Goal: Task Accomplishment & Management: Manage account settings

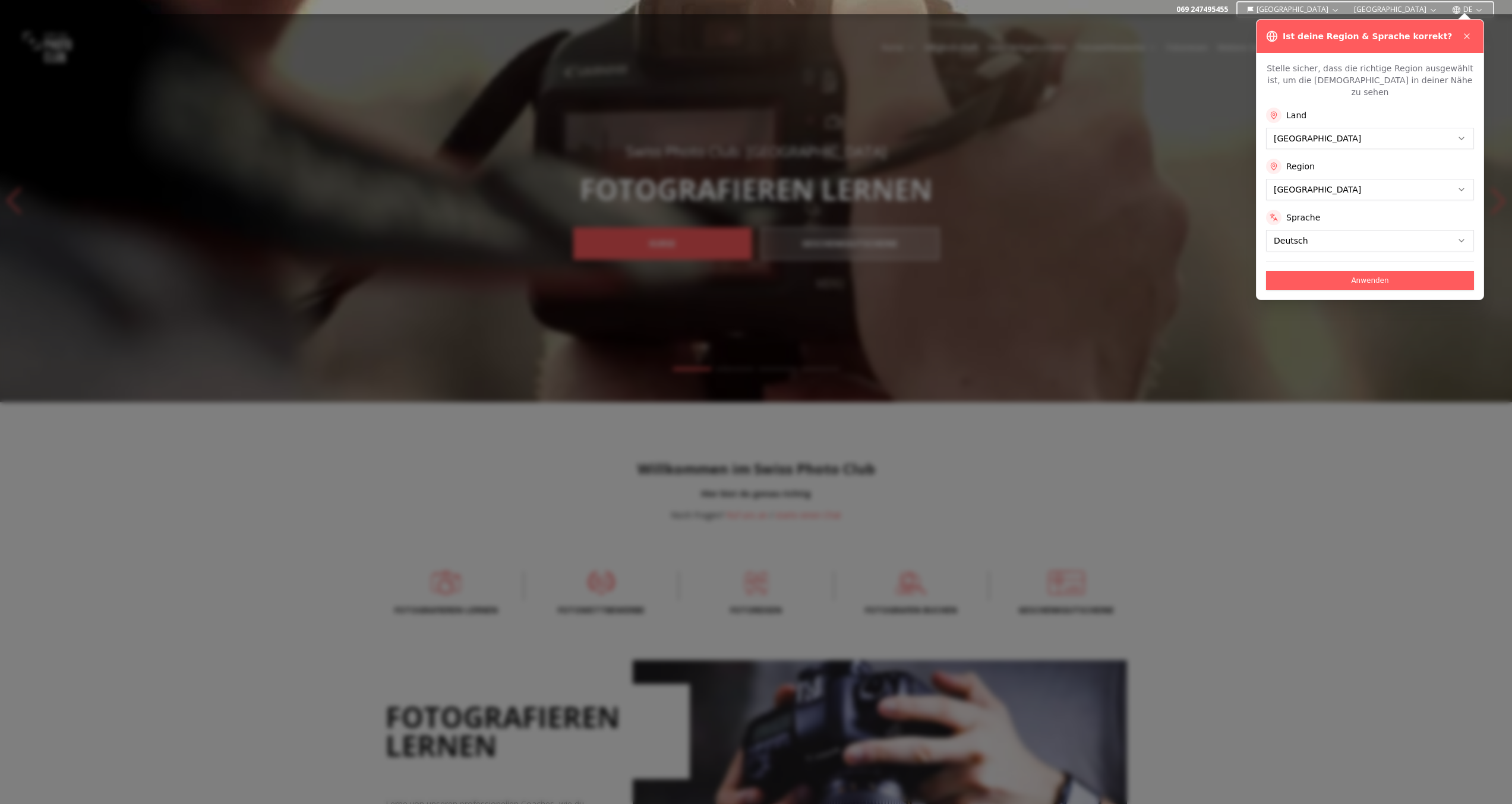
click at [1331, 271] on button "Anwenden" at bounding box center [1370, 281] width 208 height 19
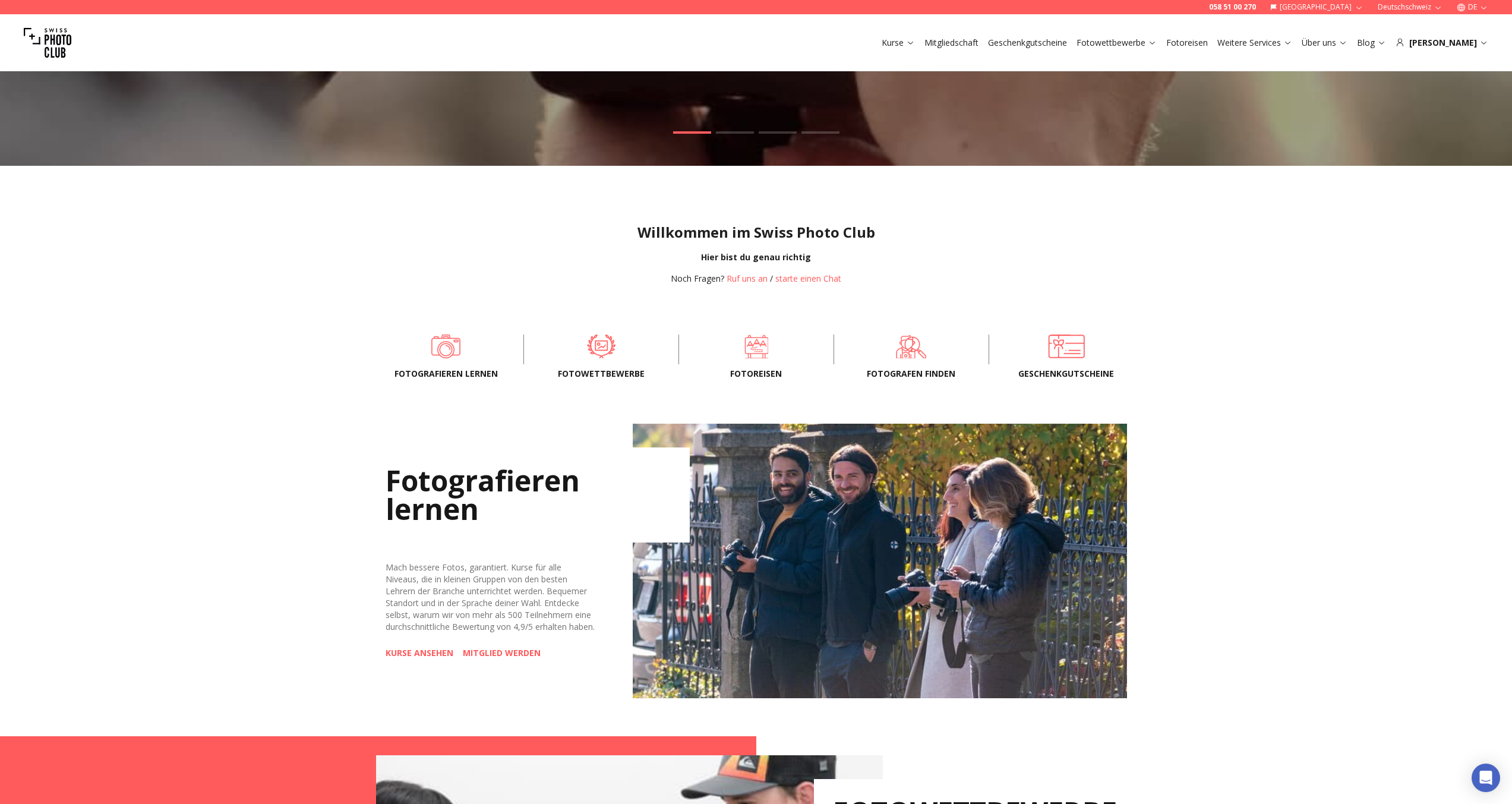
scroll to position [238, 0]
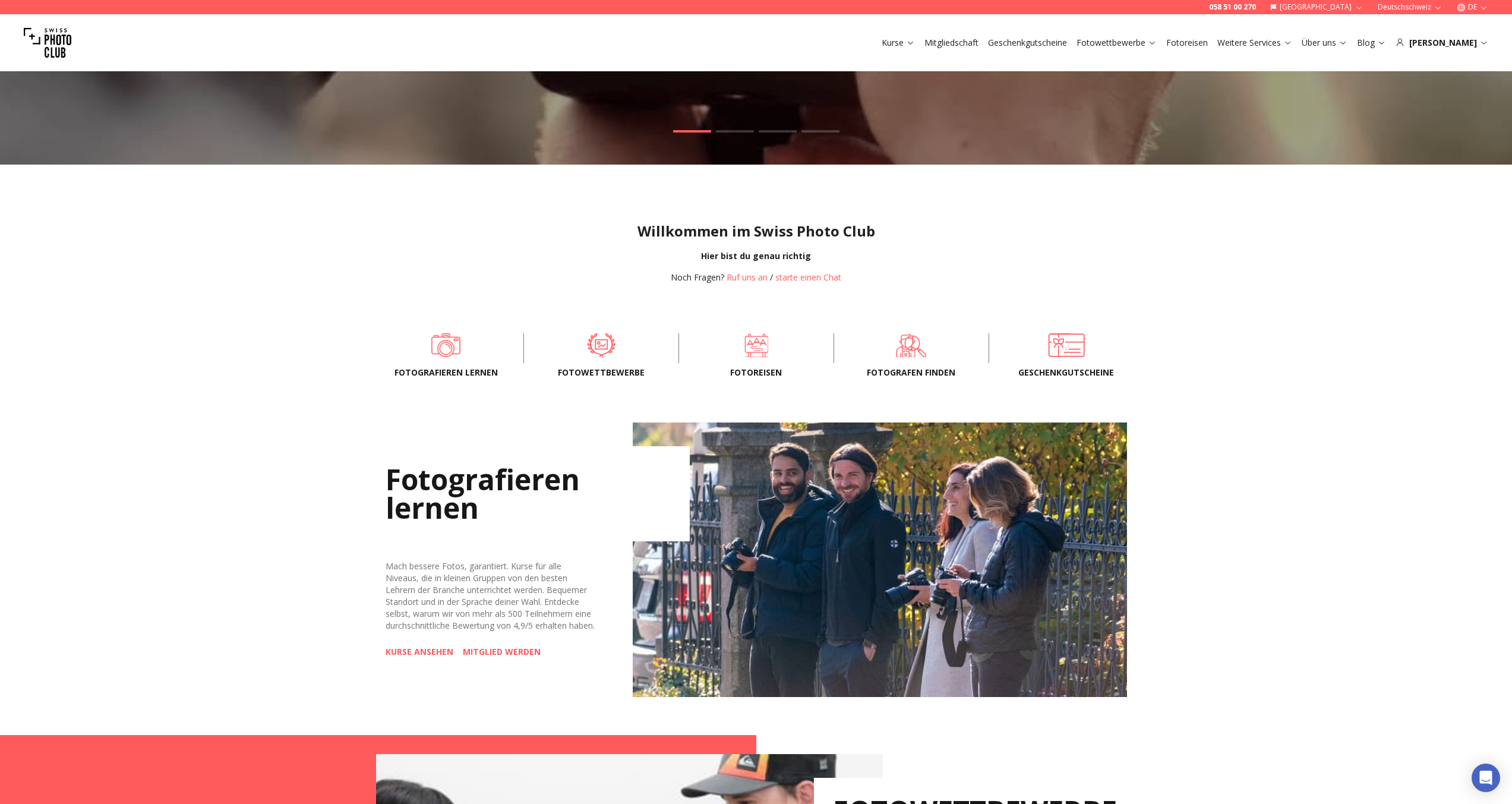
click at [603, 363] on div "Fotografieren lernen Fotowettbewerbe Fotoreisen Fotografen finden Geschenkgutsc…" at bounding box center [756, 348] width 760 height 53
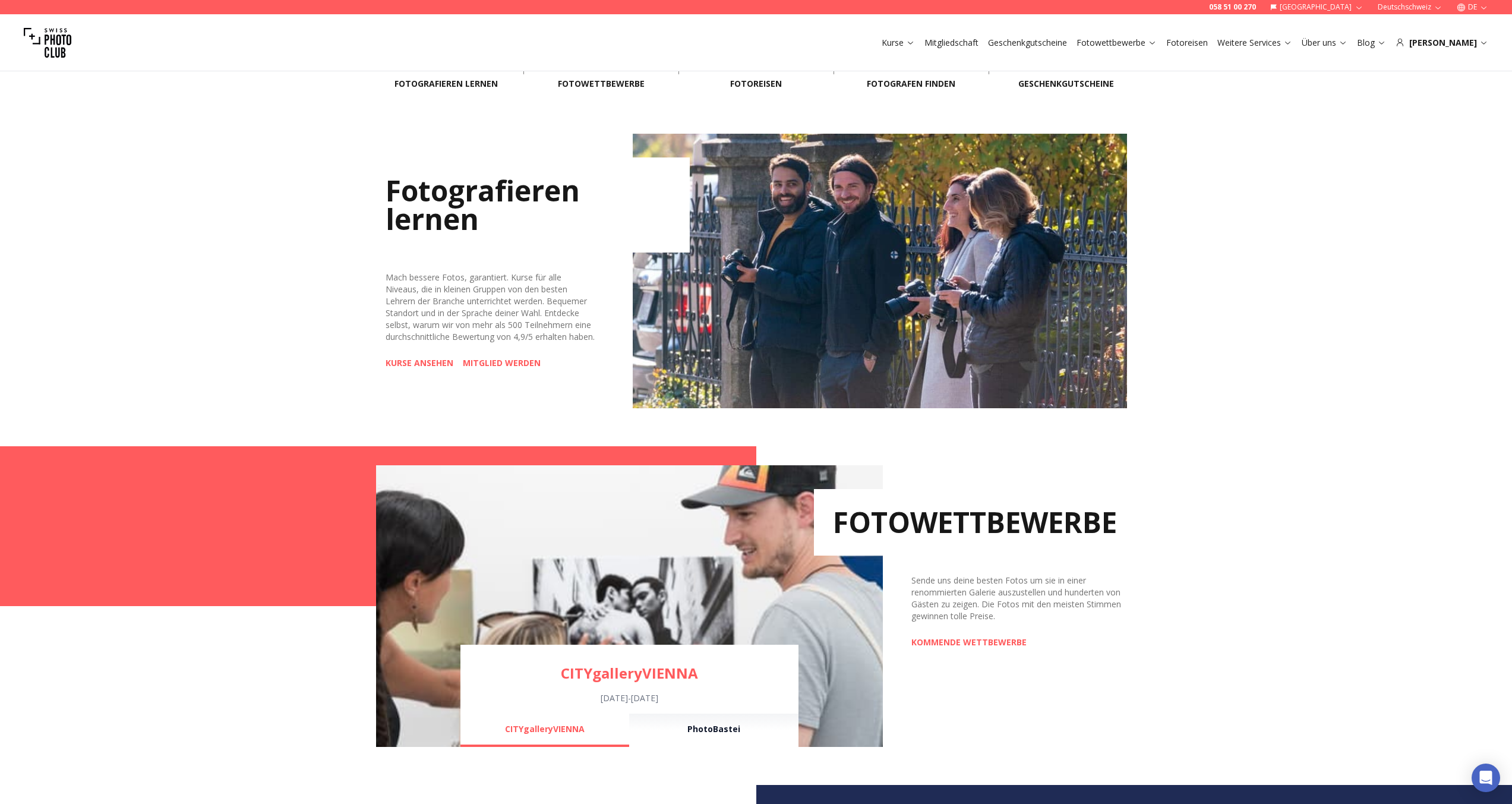
scroll to position [297, 0]
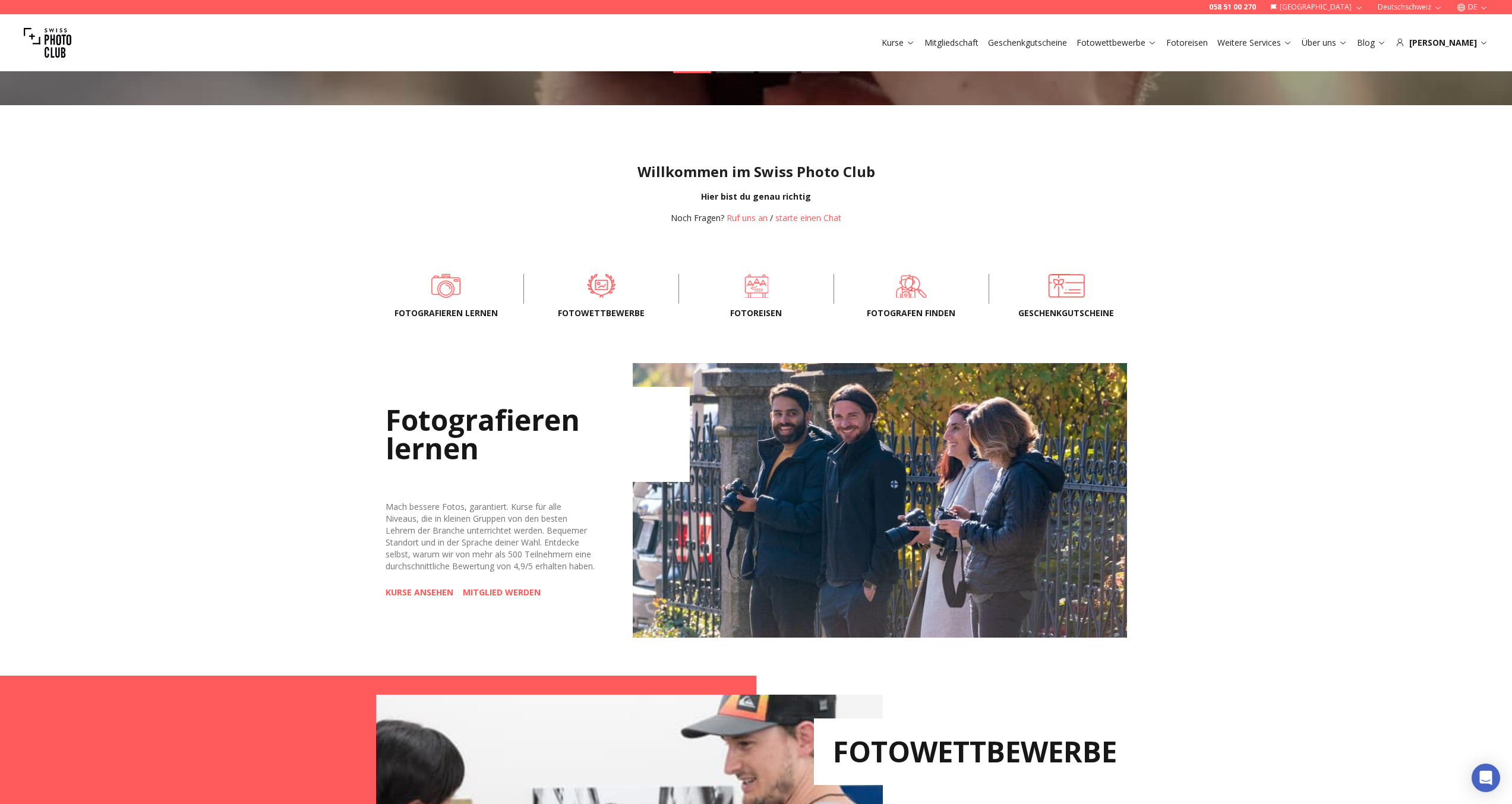
click at [598, 307] on span "Fotowettbewerbe" at bounding box center [601, 313] width 117 height 12
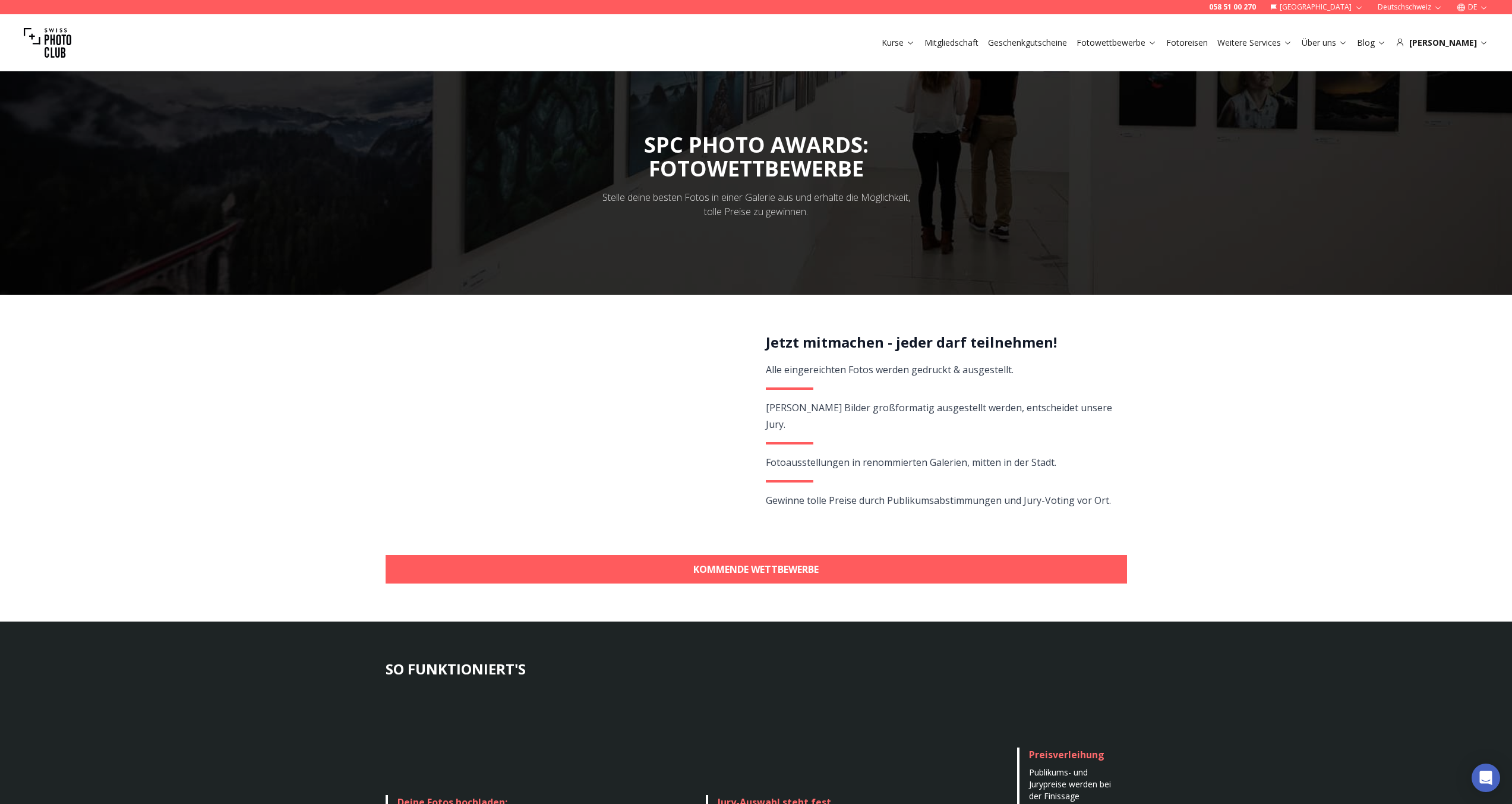
click at [772, 566] on link "KOMMENDE WETTBEWERBE" at bounding box center [757, 569] width 742 height 29
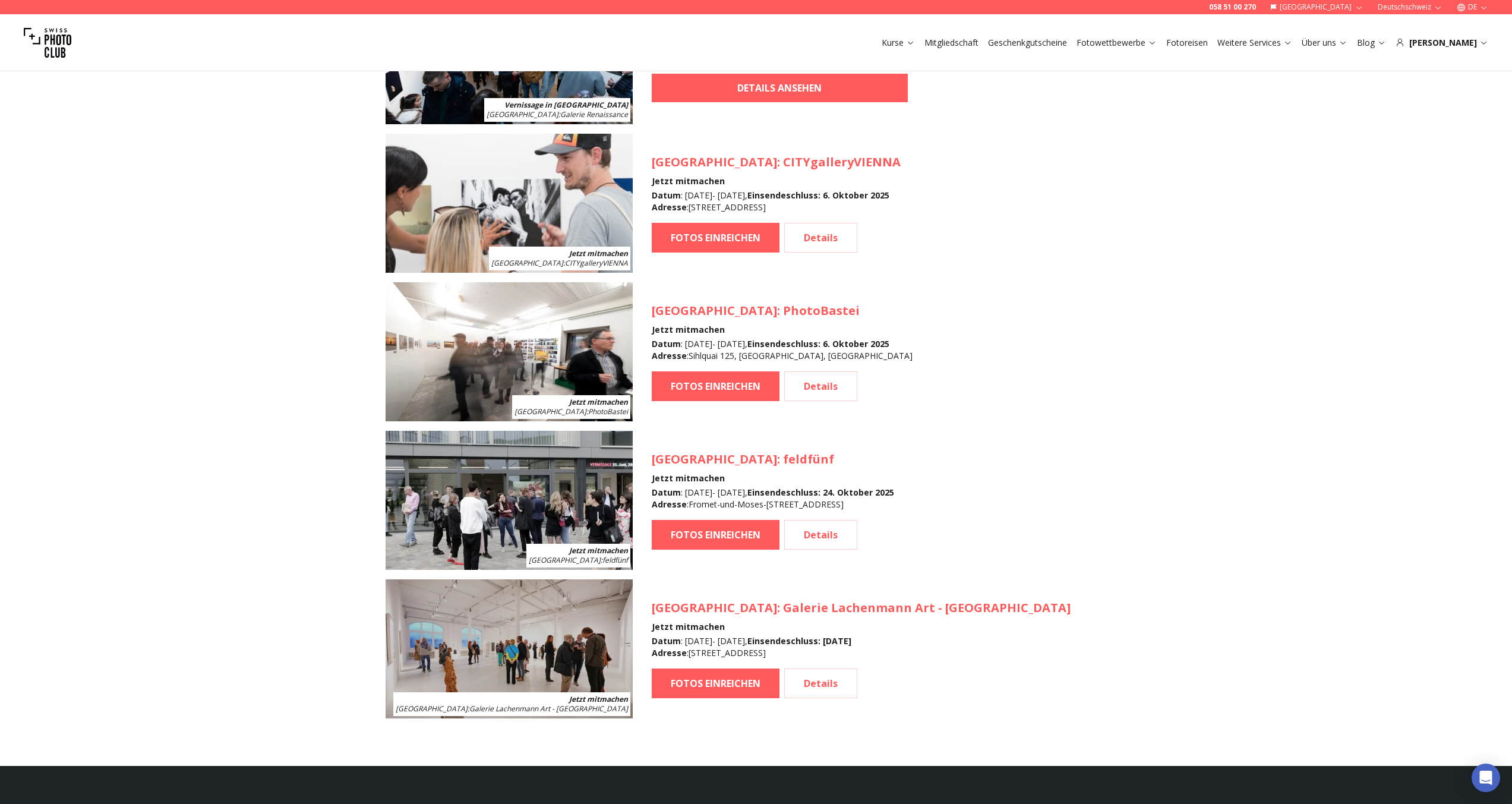
scroll to position [1248, 0]
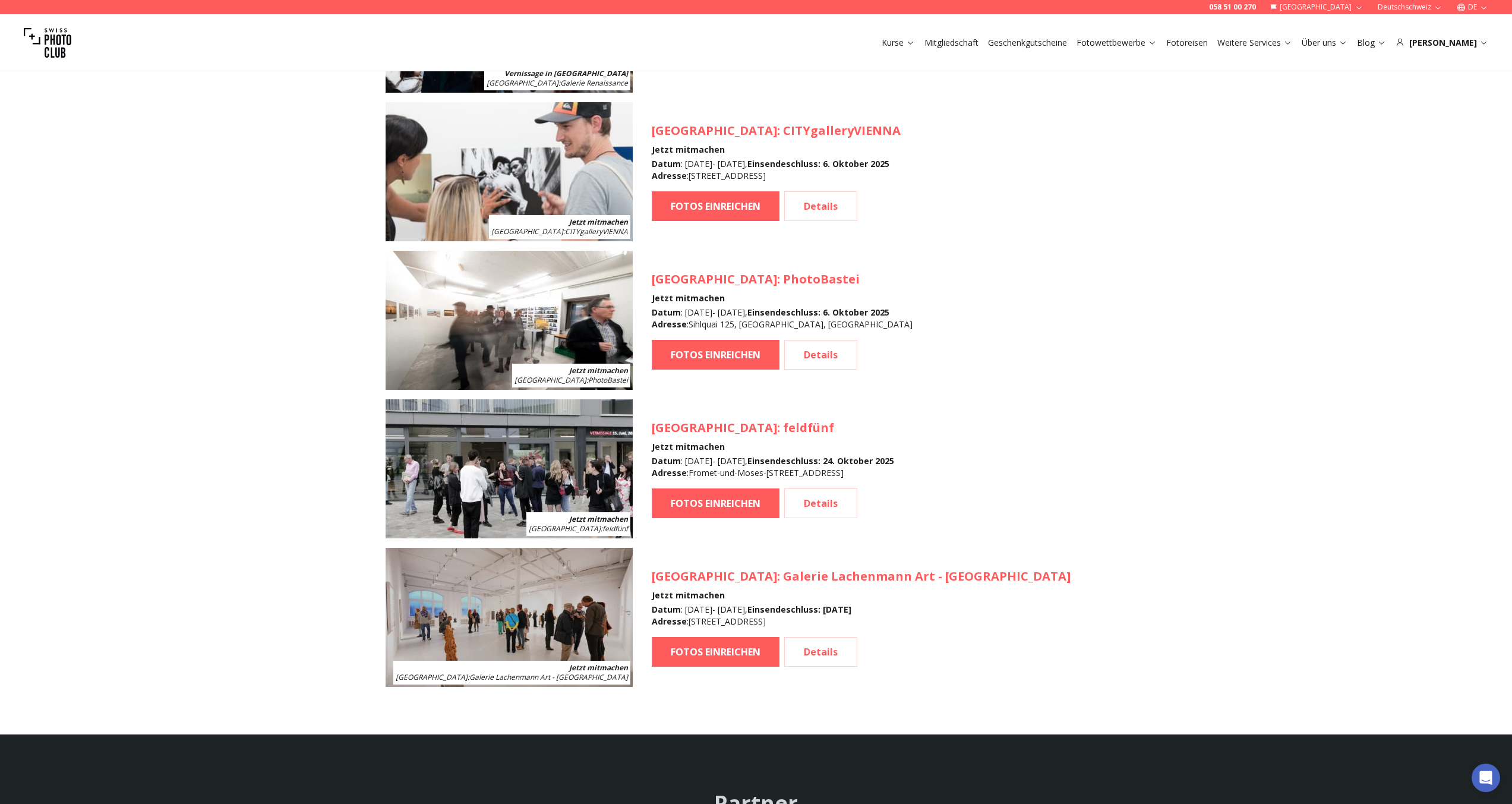
click at [832, 359] on link "Details" at bounding box center [820, 355] width 73 height 30
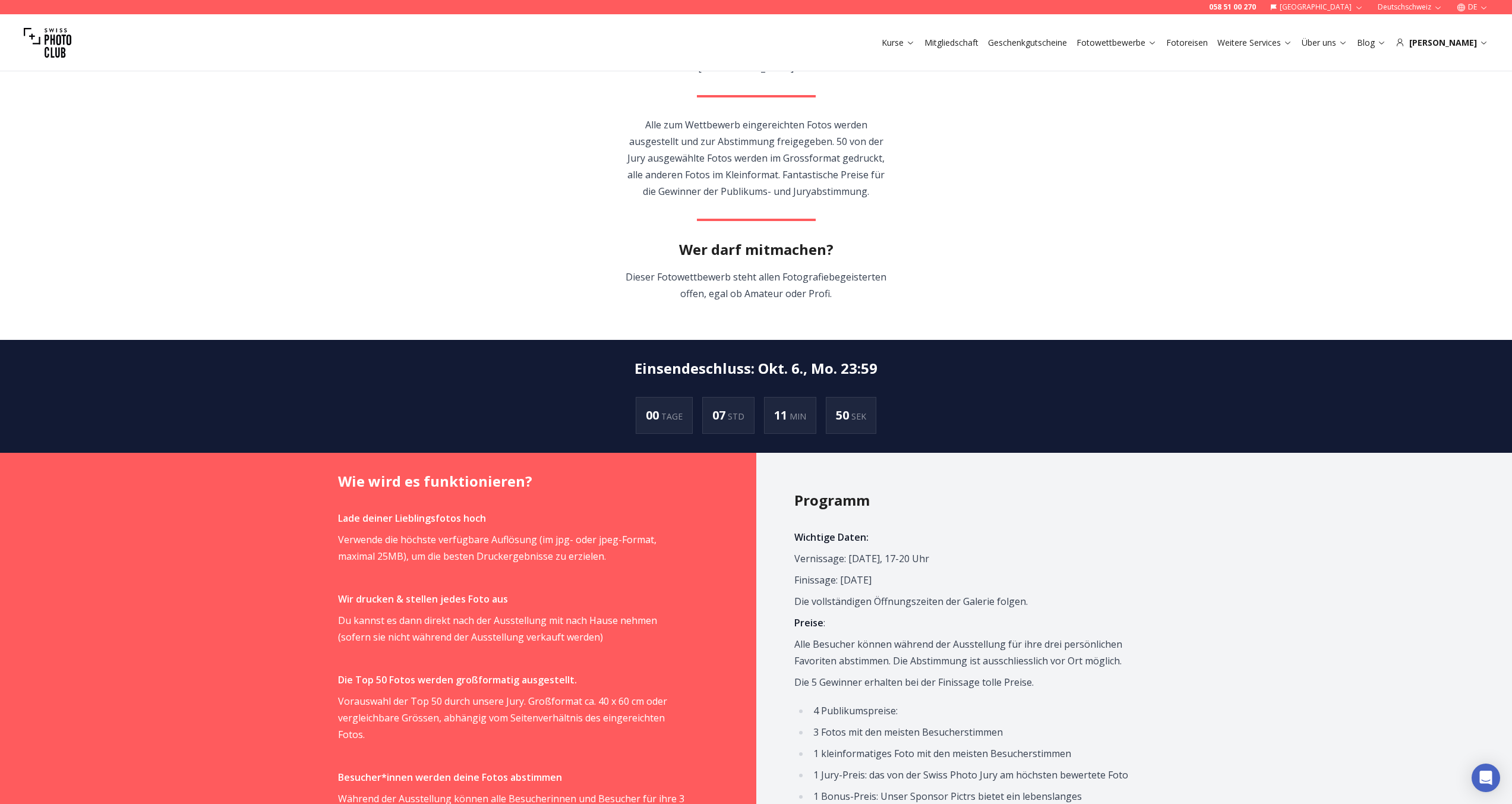
scroll to position [475, 0]
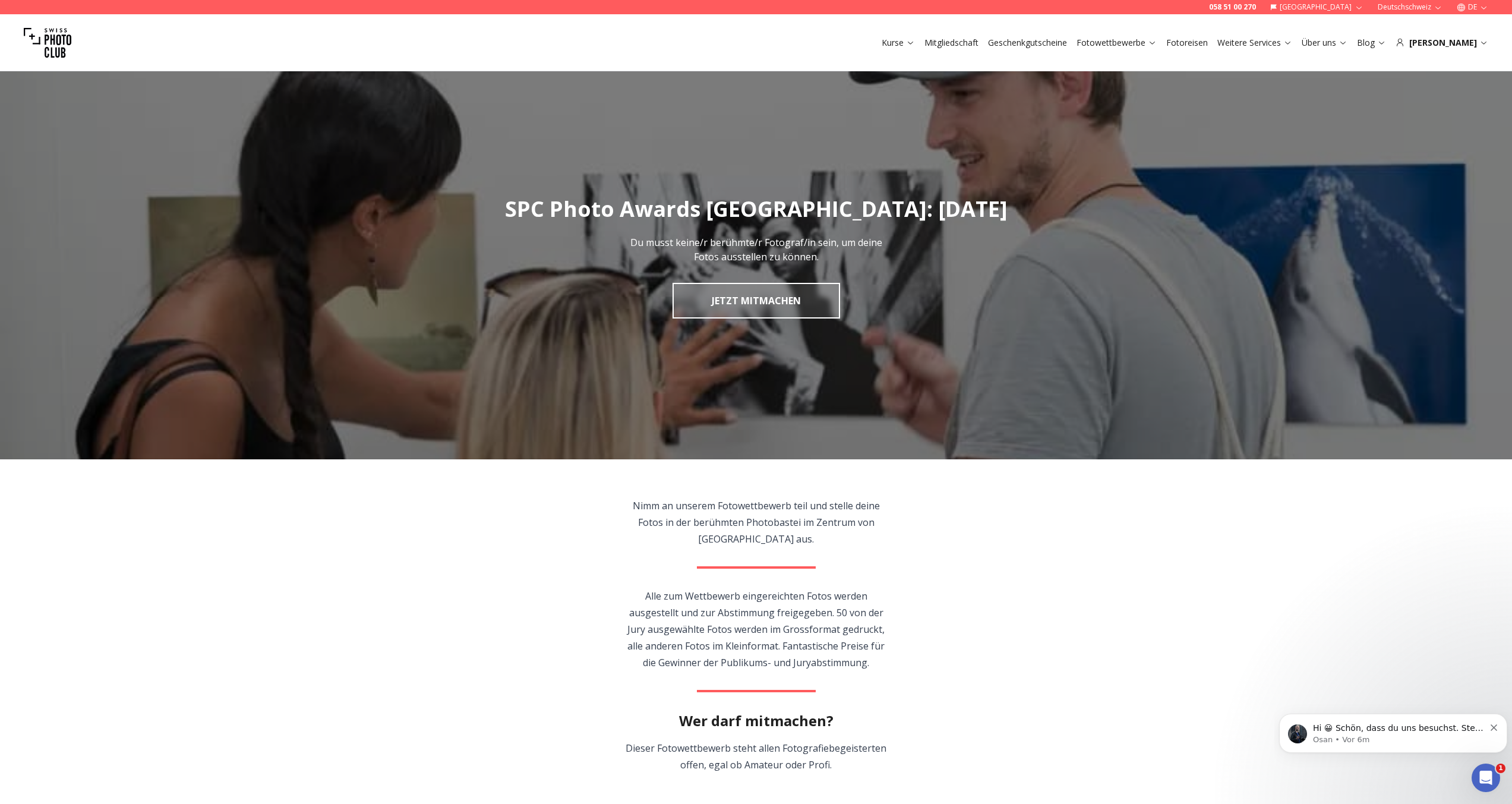
scroll to position [0, 0]
click at [1496, 728] on icon "Dismiss notification" at bounding box center [1494, 727] width 6 height 6
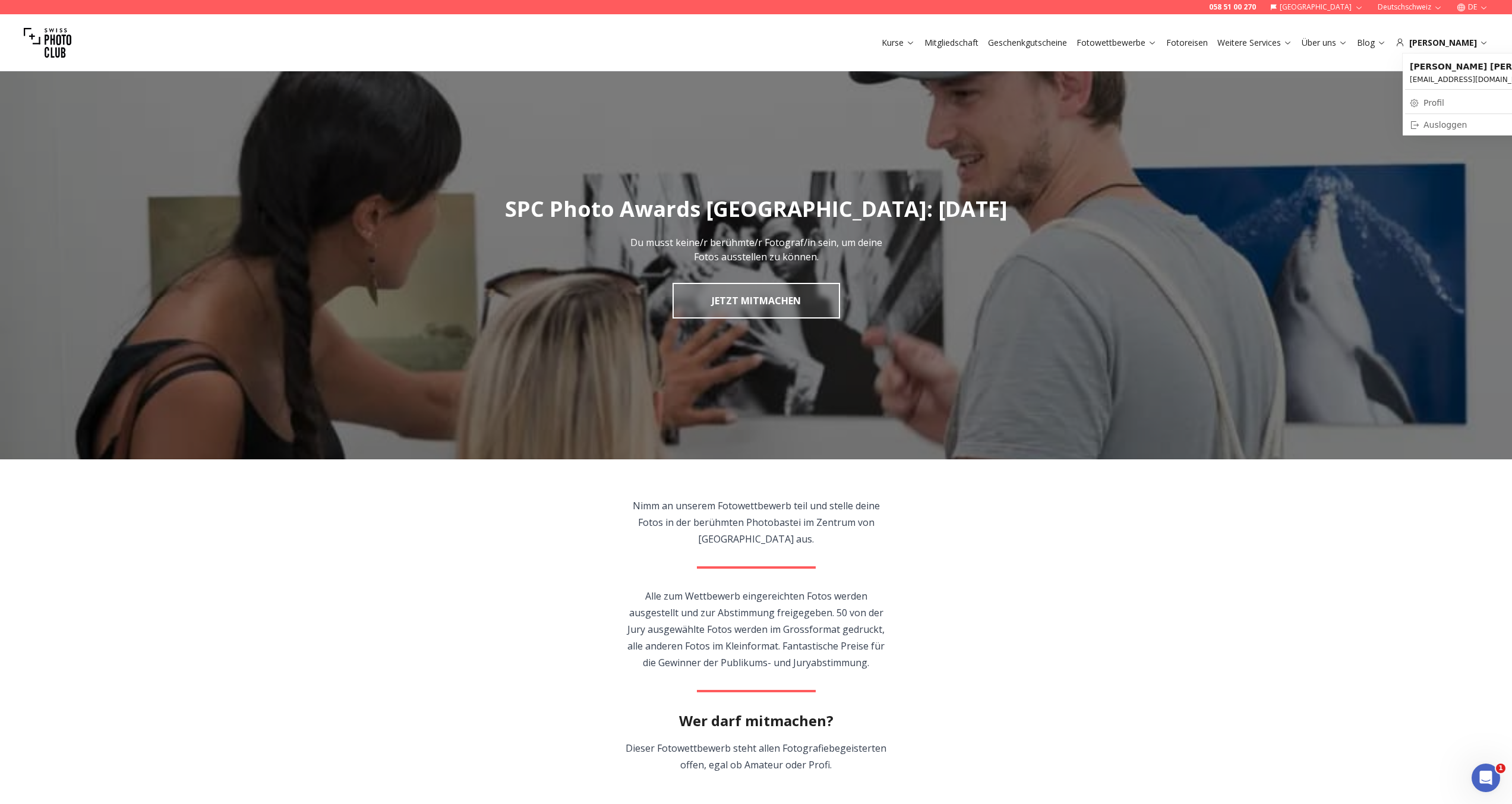
click at [1451, 40] on div "[PERSON_NAME]" at bounding box center [1442, 43] width 93 height 12
click at [1455, 47] on div "[PERSON_NAME]" at bounding box center [1442, 43] width 93 height 12
click at [1437, 103] on link "Profil" at bounding box center [1488, 103] width 167 height 17
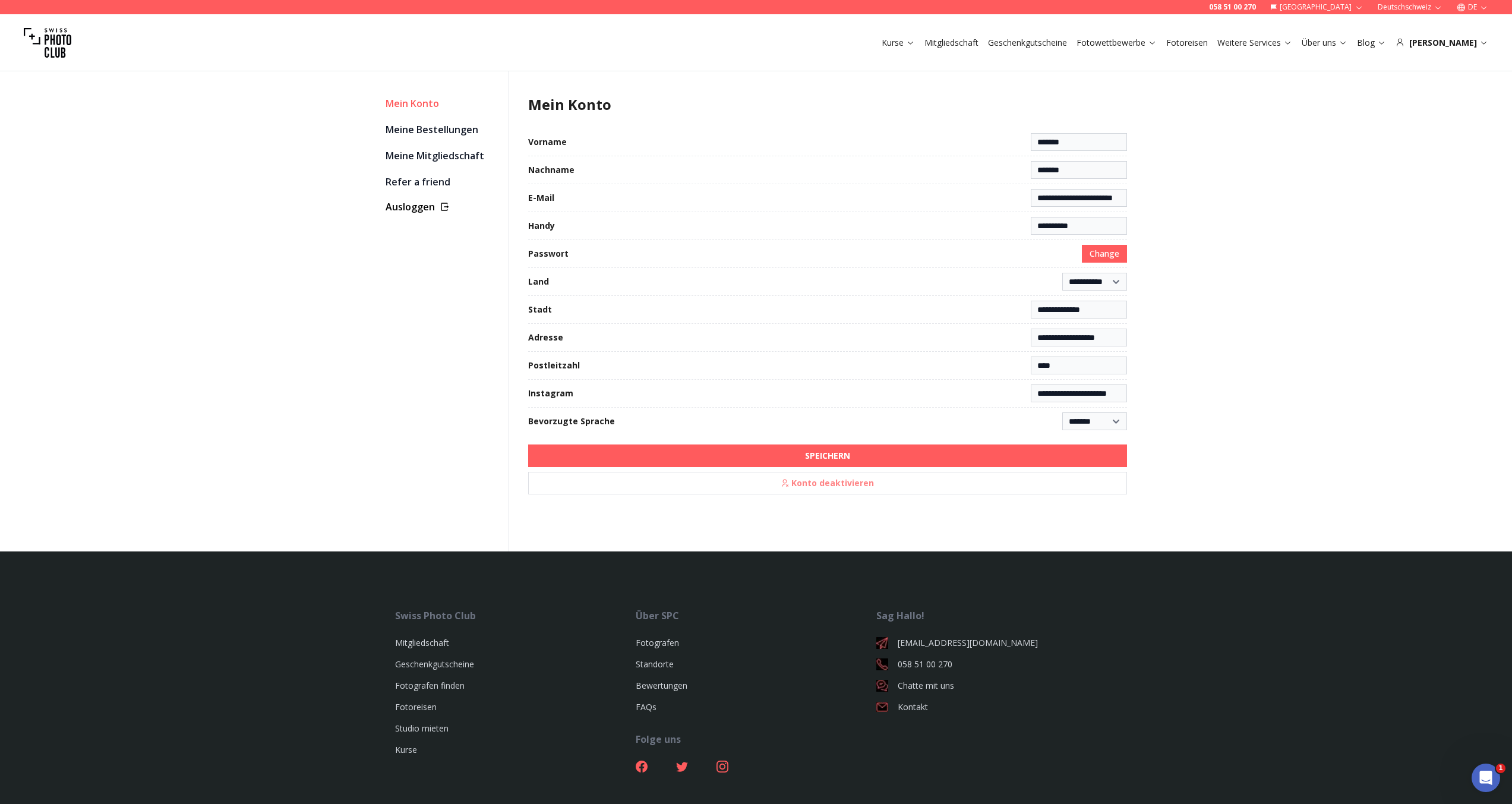
click at [409, 130] on link "Meine Bestellungen" at bounding box center [442, 129] width 113 height 17
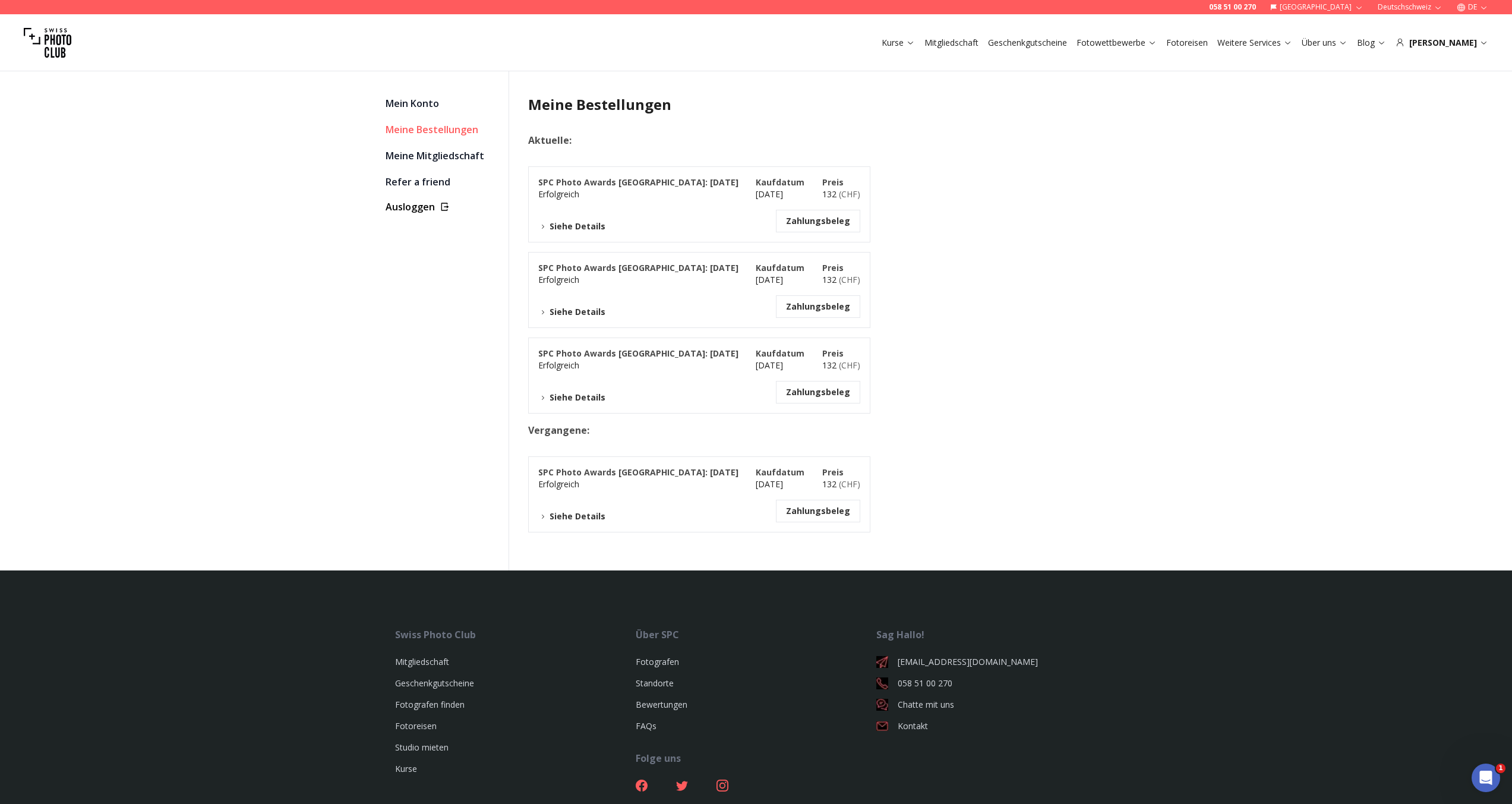
click at [590, 516] on button "Siehe Details" at bounding box center [572, 516] width 68 height 12
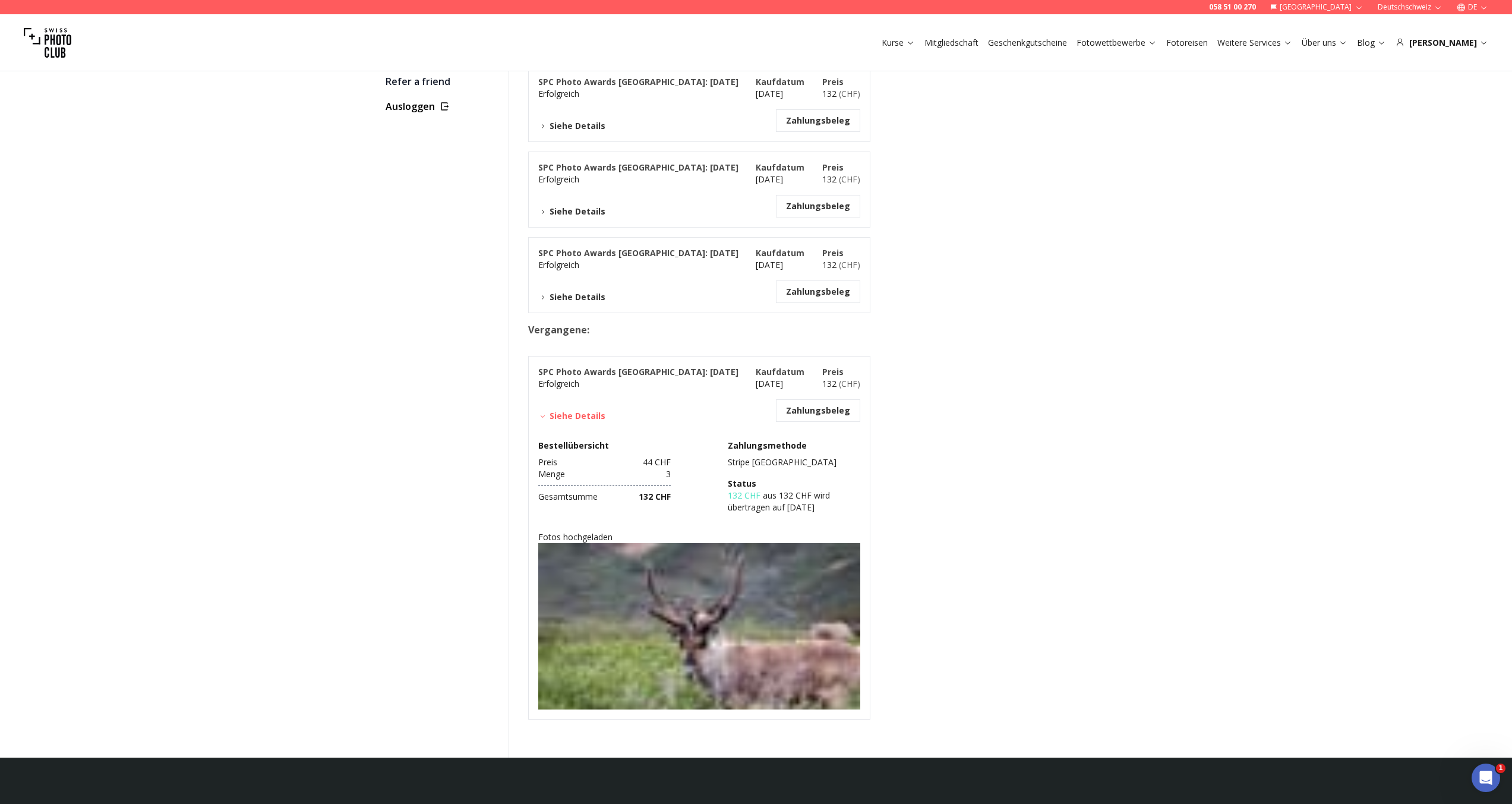
scroll to position [178, 0]
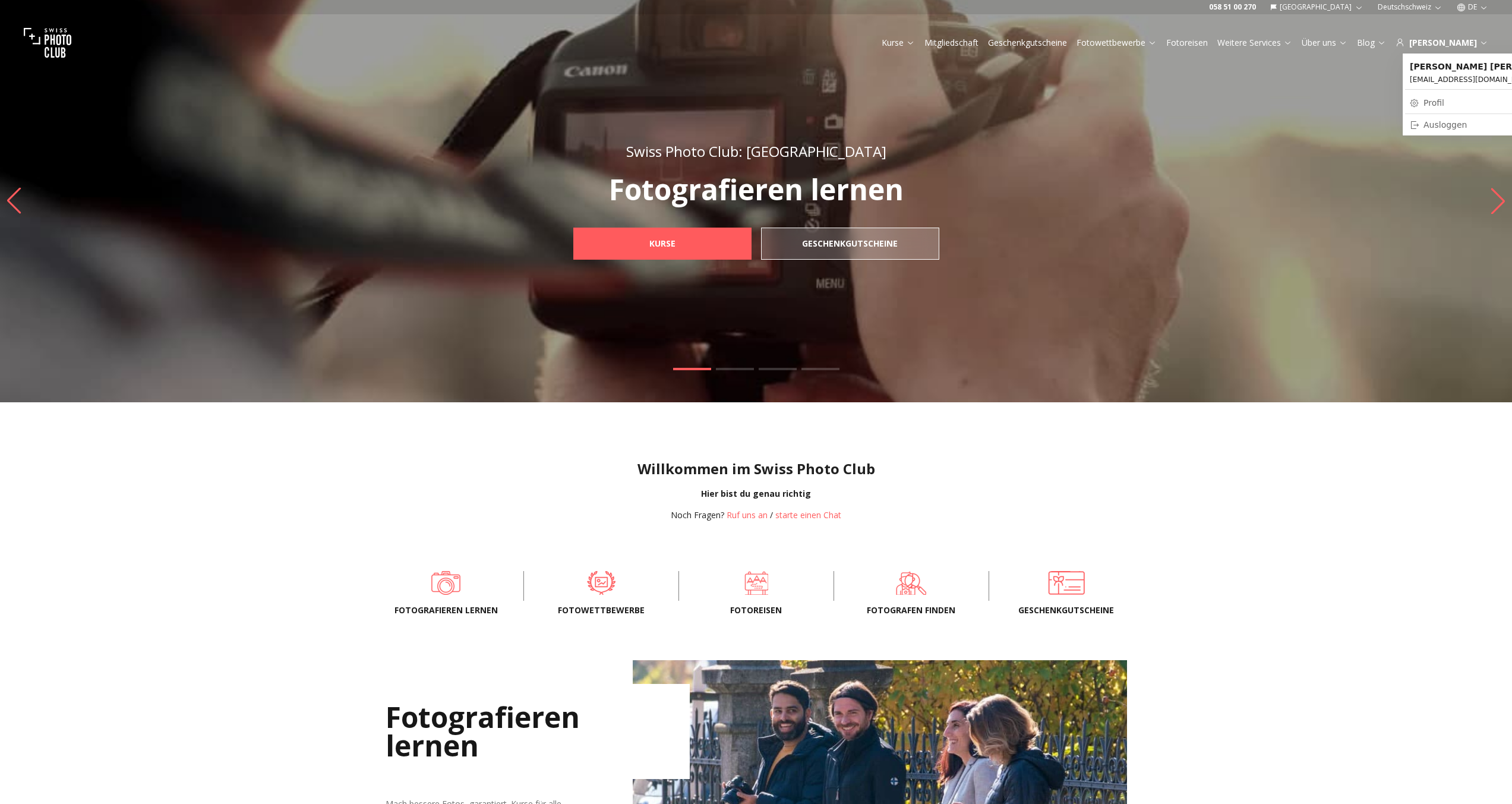
click at [1440, 103] on link "Profil" at bounding box center [1488, 103] width 167 height 17
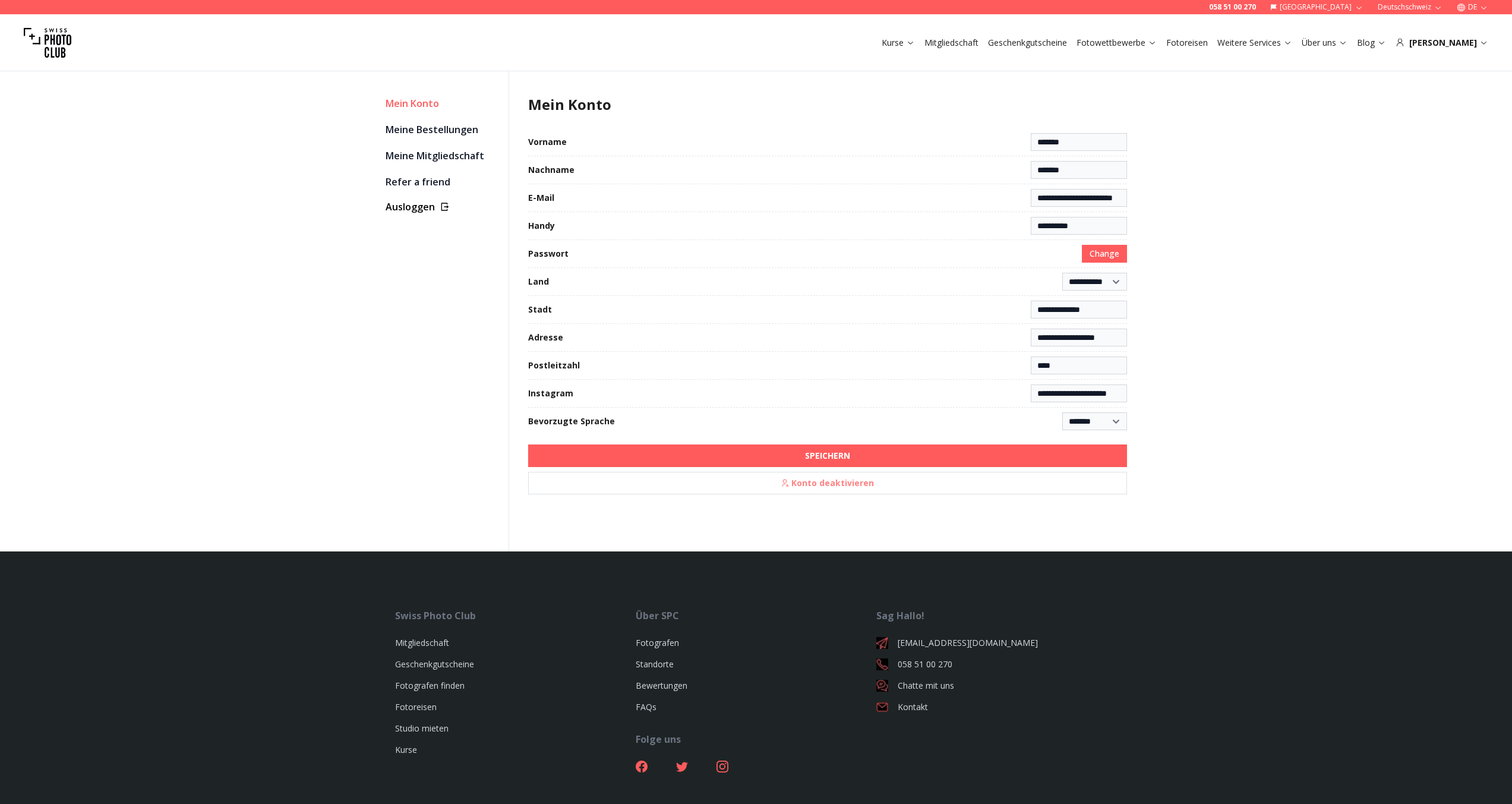
click at [426, 129] on link "Meine Bestellungen" at bounding box center [442, 129] width 113 height 17
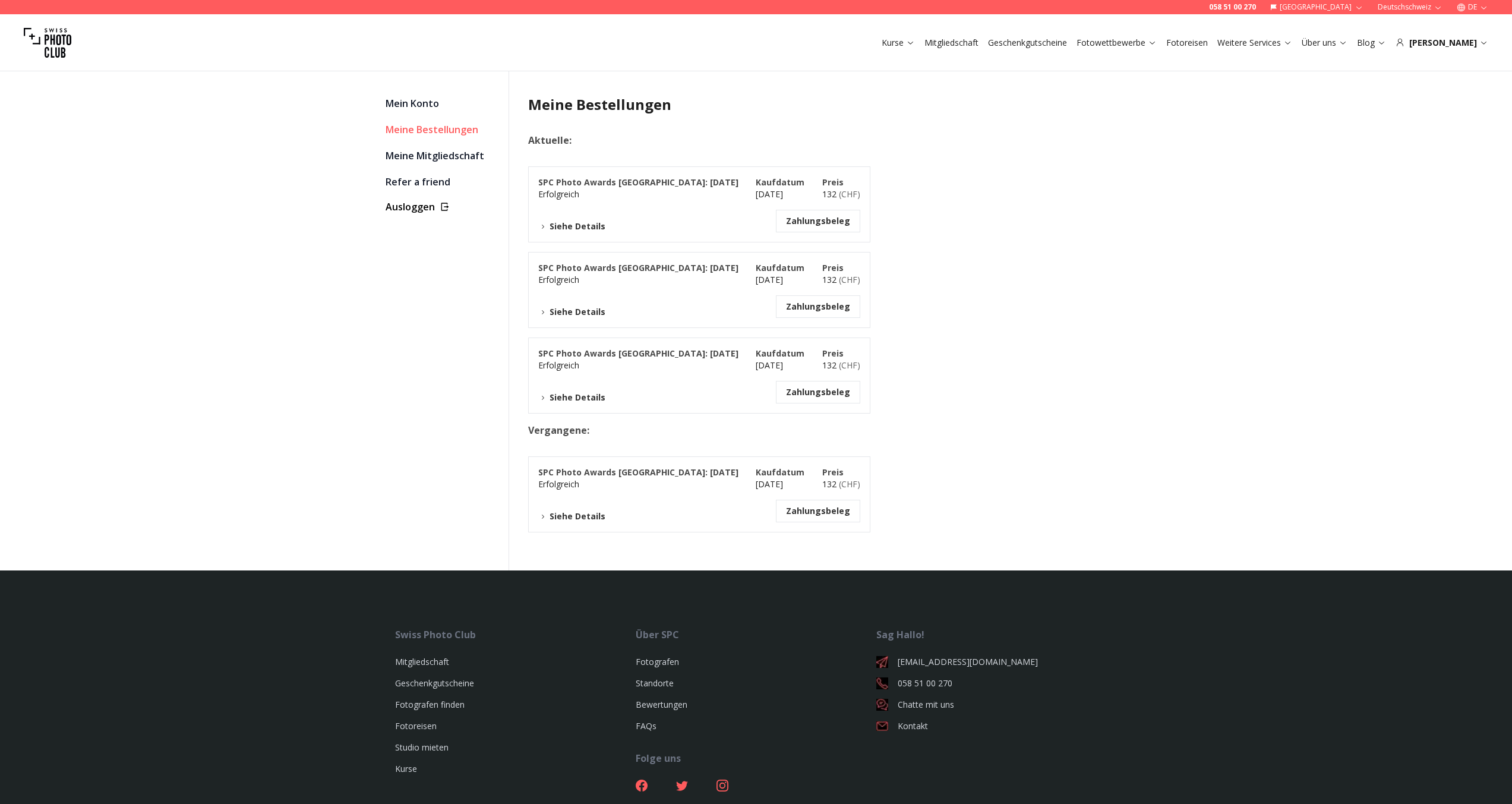
click at [572, 224] on button "Siehe Details" at bounding box center [572, 226] width 68 height 12
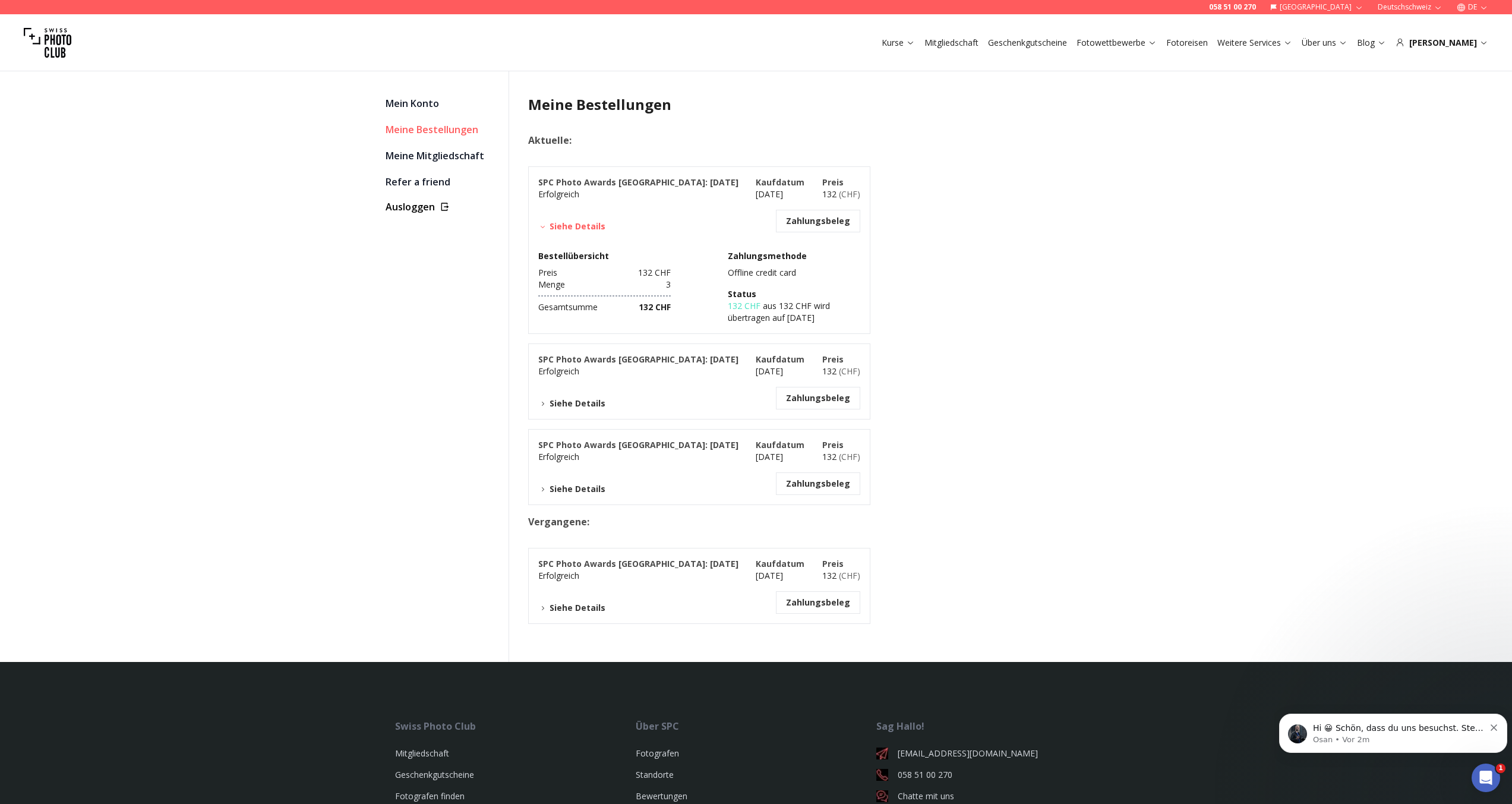
click at [593, 400] on button "Siehe Details" at bounding box center [572, 403] width 68 height 12
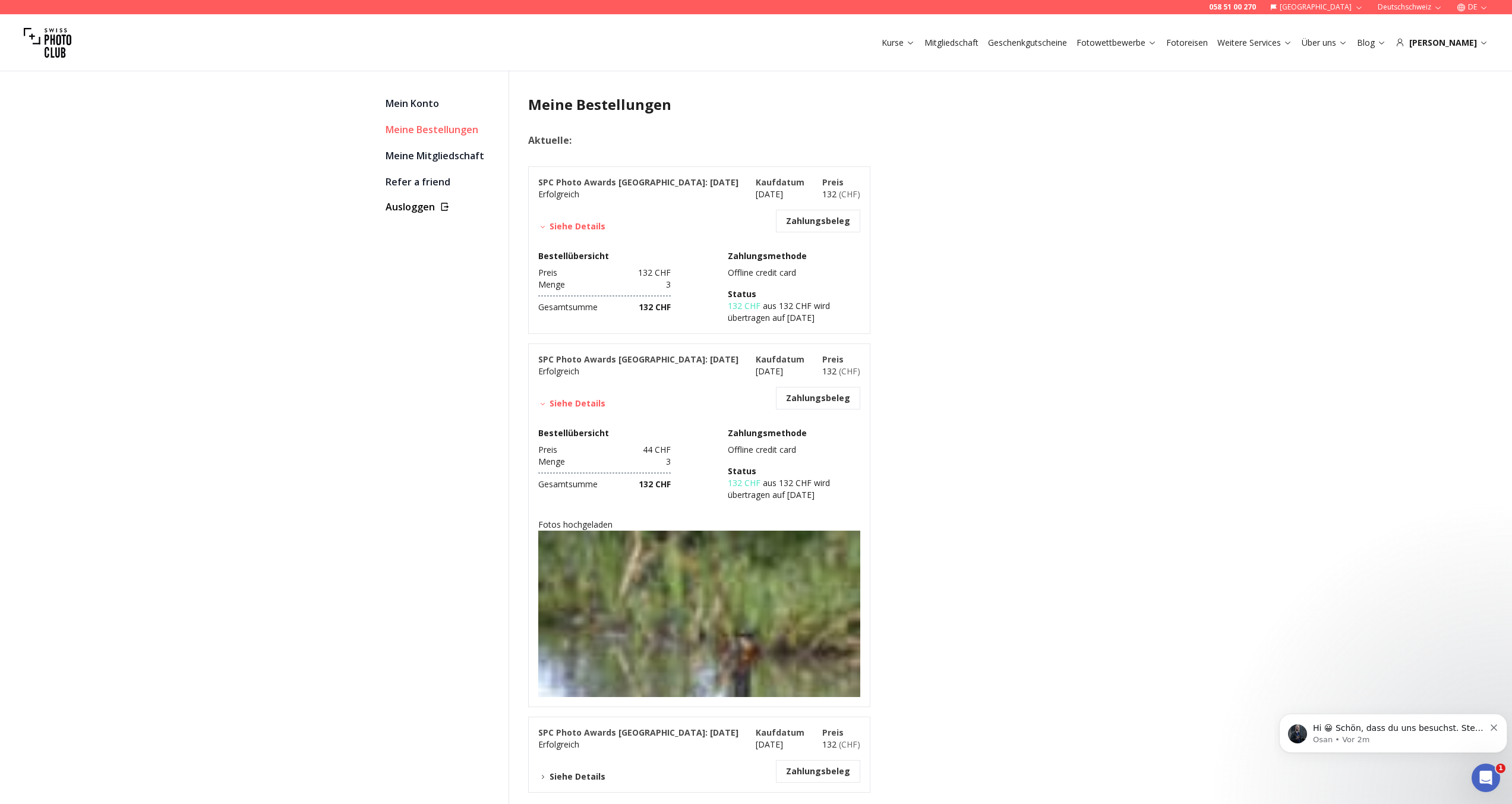
click at [1496, 726] on icon "Dismiss notification" at bounding box center [1494, 727] width 6 height 6
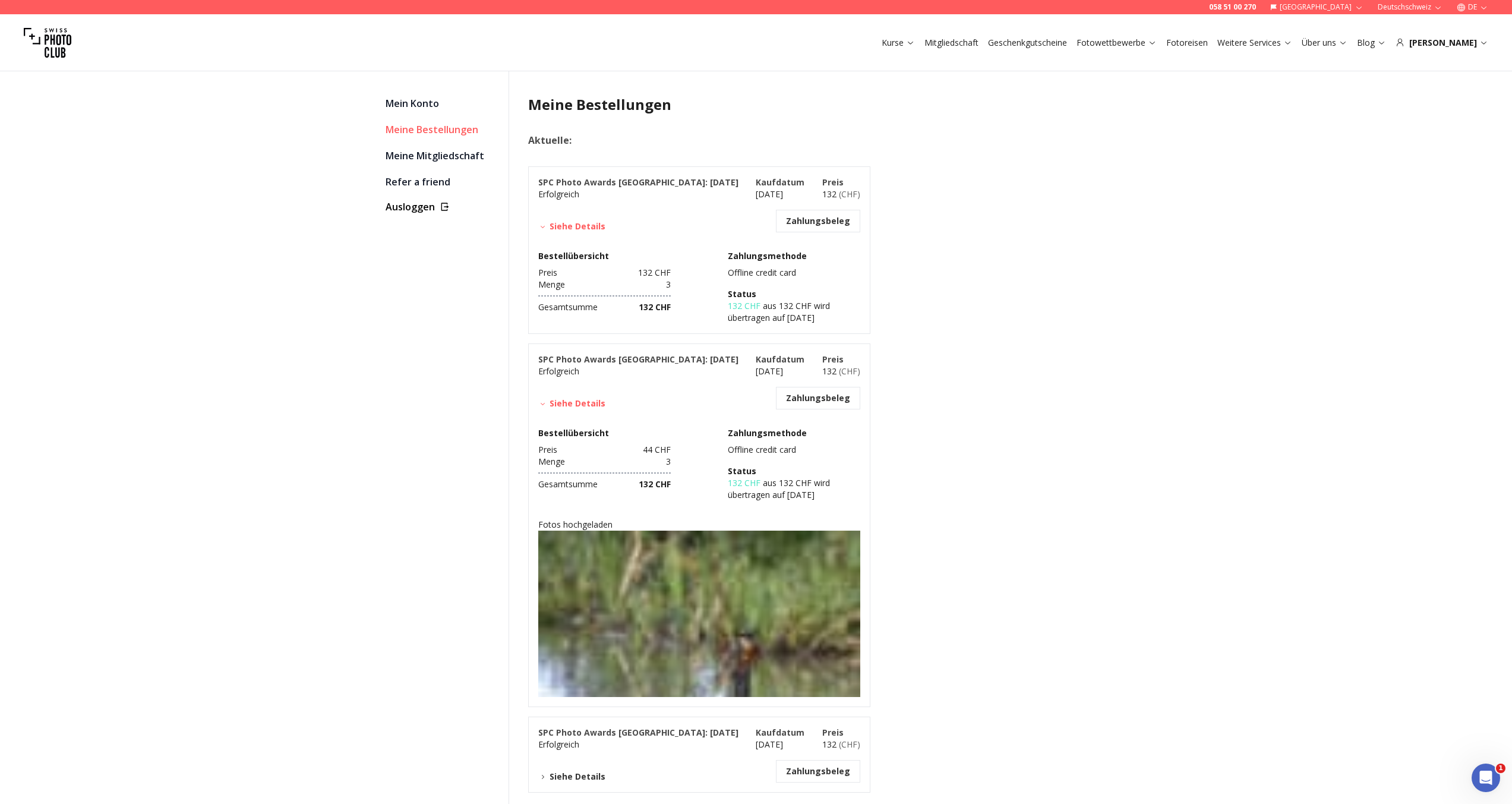
click at [724, 607] on img at bounding box center [699, 638] width 322 height 216
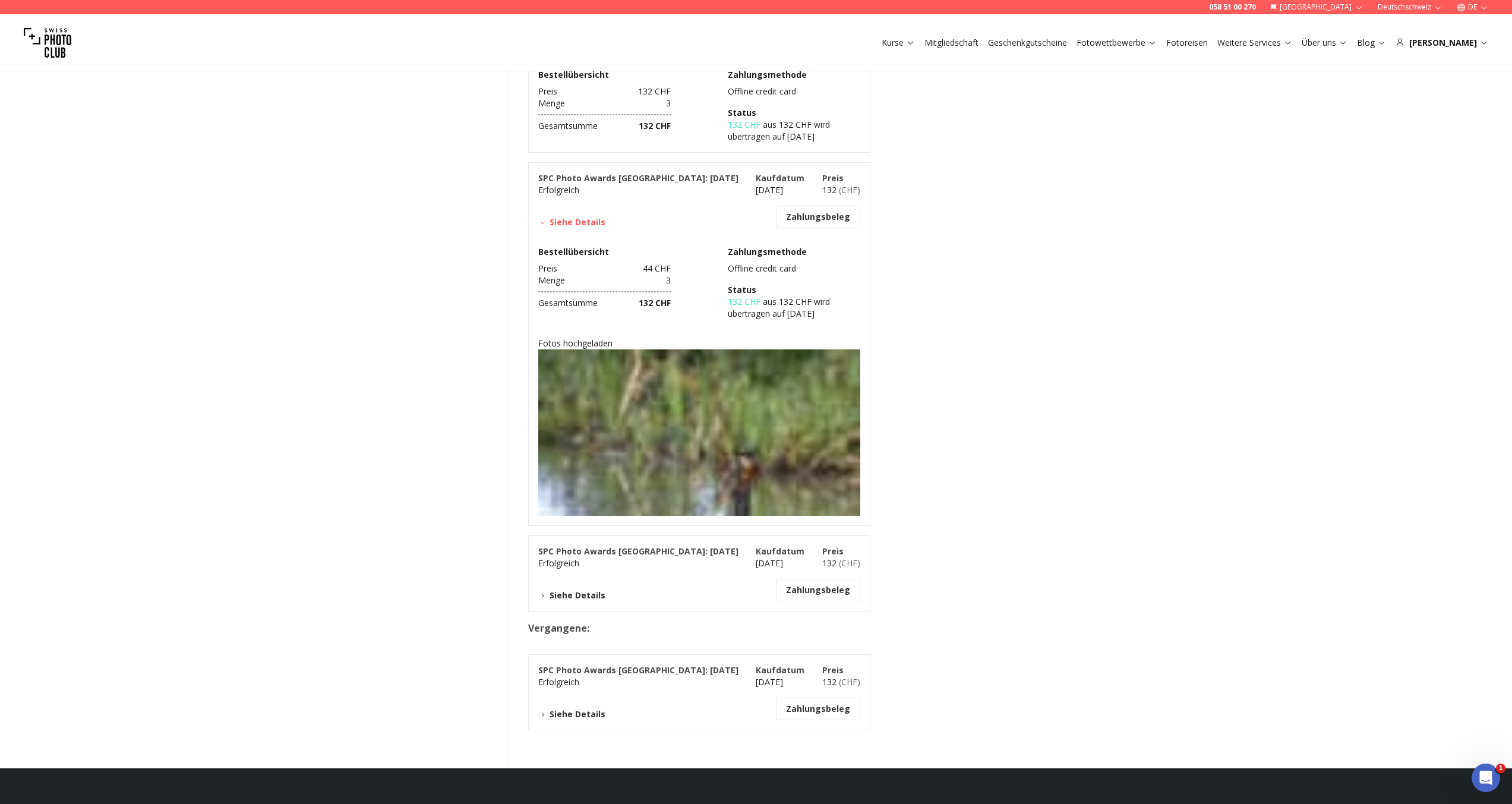
scroll to position [60, 0]
